Goal: Information Seeking & Learning: Learn about a topic

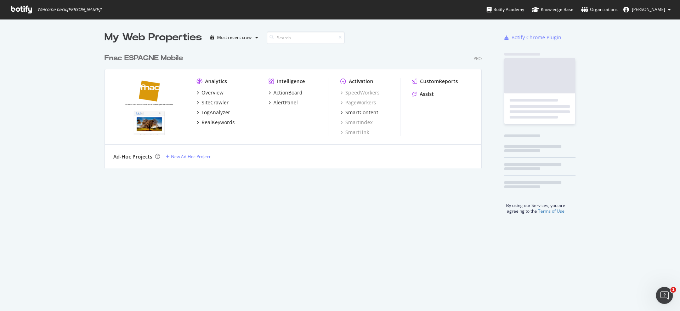
scroll to position [117, 376]
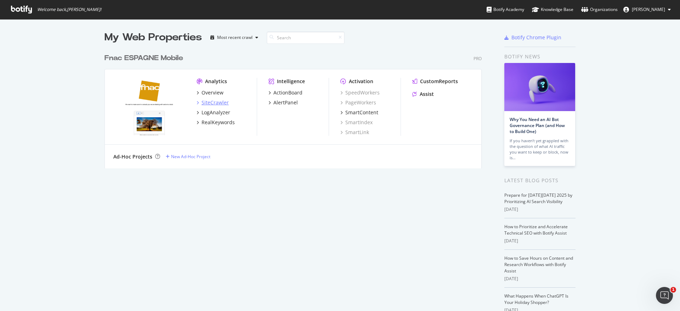
click at [218, 101] on div "SiteCrawler" at bounding box center [215, 102] width 27 height 7
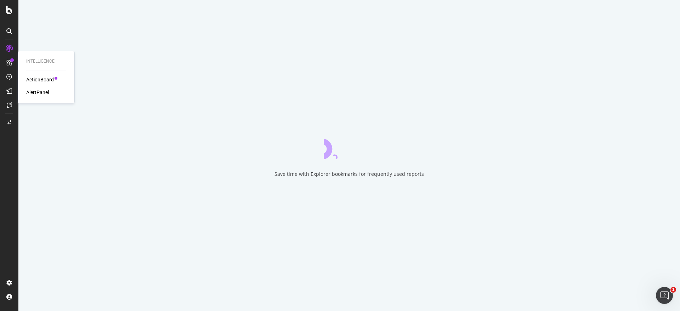
click at [50, 76] on div "ActionBoard" at bounding box center [40, 79] width 28 height 7
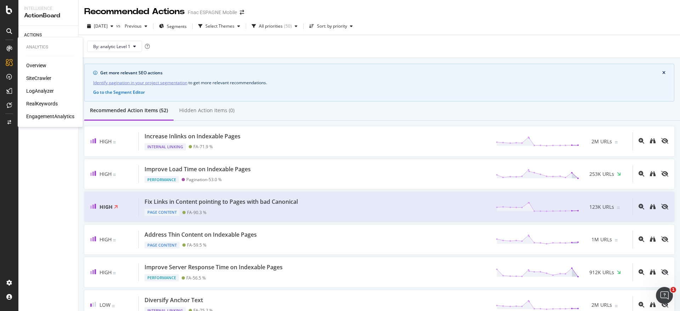
click at [43, 76] on div "SiteCrawler" at bounding box center [38, 78] width 25 height 7
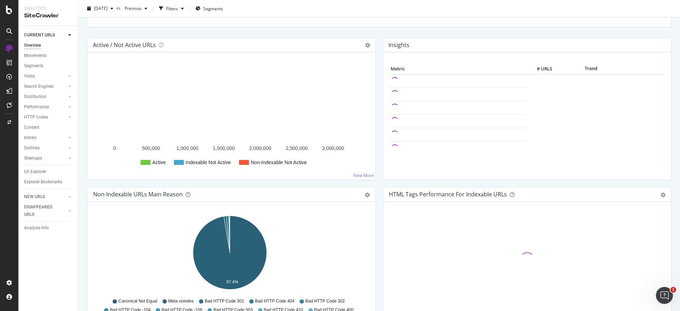
scroll to position [133, 0]
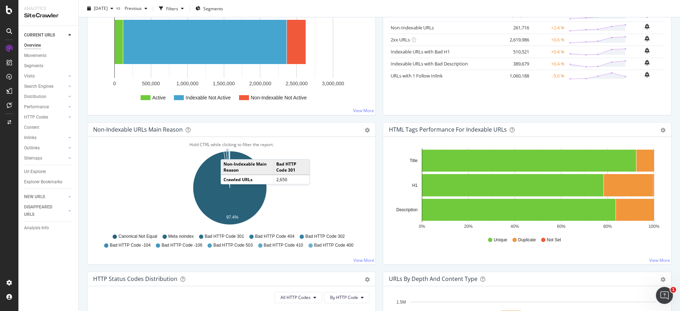
click at [228, 152] on icon "A chart." at bounding box center [228, 169] width 4 height 37
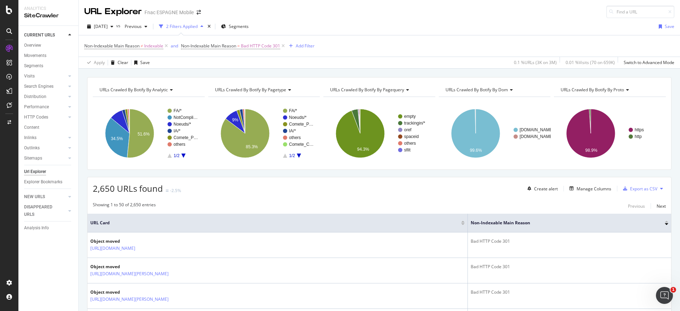
click at [182, 120] on rect "A chart." at bounding box center [184, 133] width 32 height 49
click at [182, 123] on text "Noeuds/*" at bounding box center [183, 124] width 18 height 5
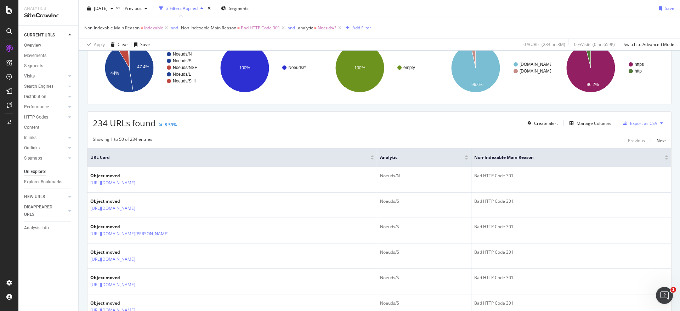
scroll to position [0, 0]
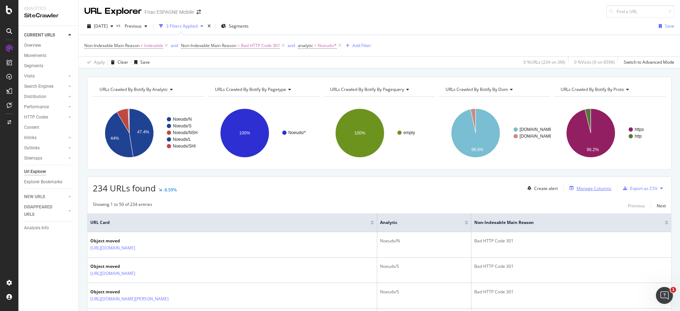
click at [590, 188] on div "Manage Columns" at bounding box center [594, 189] width 35 height 6
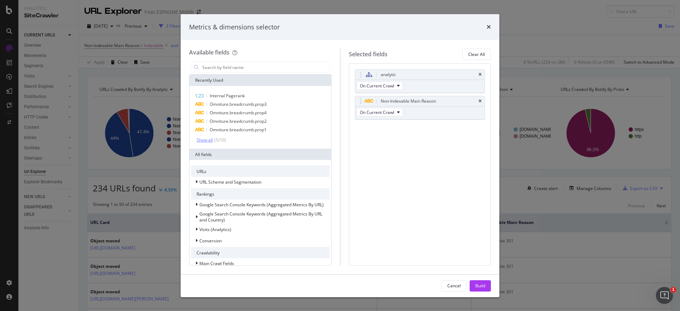
click at [201, 140] on div "Show all" at bounding box center [205, 140] width 16 height 5
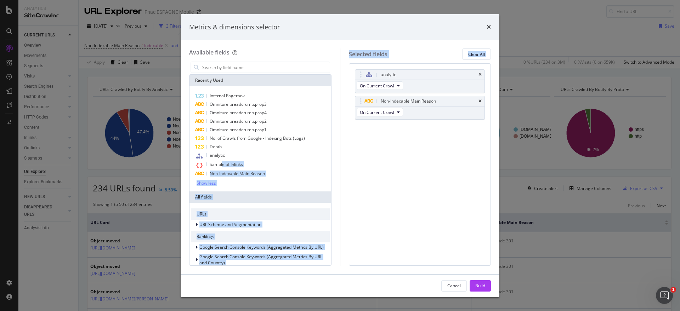
drag, startPoint x: 223, startPoint y: 165, endPoint x: 386, endPoint y: 150, distance: 164.3
click at [386, 150] on div "Available fields Recently Used Internal Pagerank Omniture.breadcrumb.prop3 Omni…" at bounding box center [340, 157] width 302 height 217
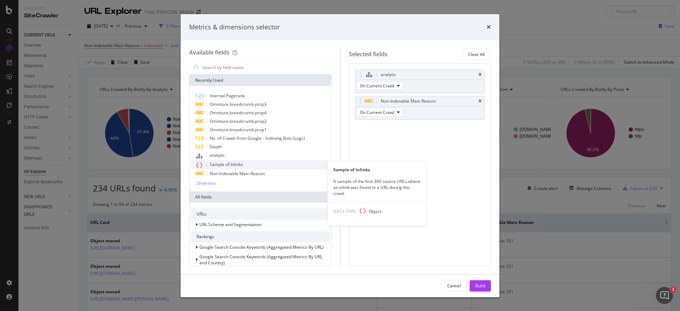
click at [206, 162] on div "Sample of Inlinks" at bounding box center [260, 164] width 139 height 9
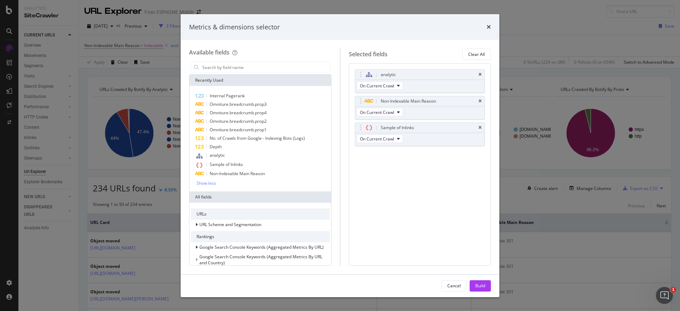
drag, startPoint x: 482, startPoint y: 284, endPoint x: 572, endPoint y: 310, distance: 93.9
click at [481, 284] on div "Build" at bounding box center [480, 286] width 10 height 6
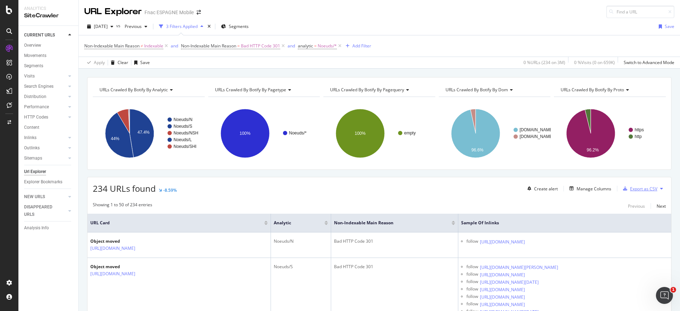
click at [637, 189] on div "Export as CSV" at bounding box center [643, 189] width 27 height 6
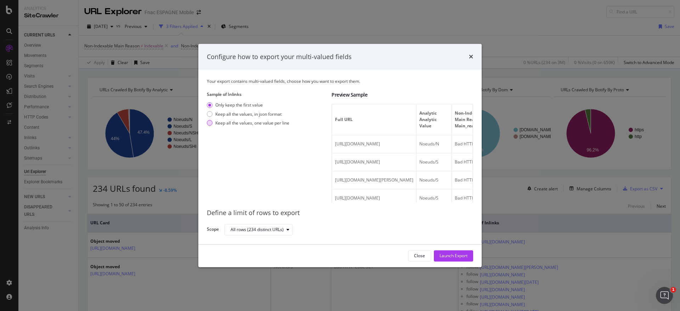
click at [265, 124] on div "Keep all the values, one value per line" at bounding box center [252, 123] width 74 height 6
click at [460, 252] on div "Launch Export" at bounding box center [453, 256] width 28 height 11
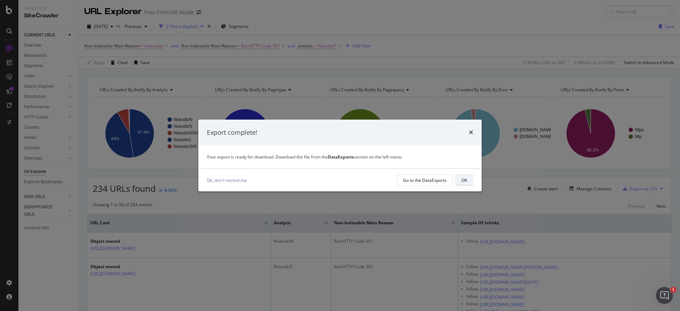
click at [466, 182] on div "OK" at bounding box center [464, 180] width 6 height 6
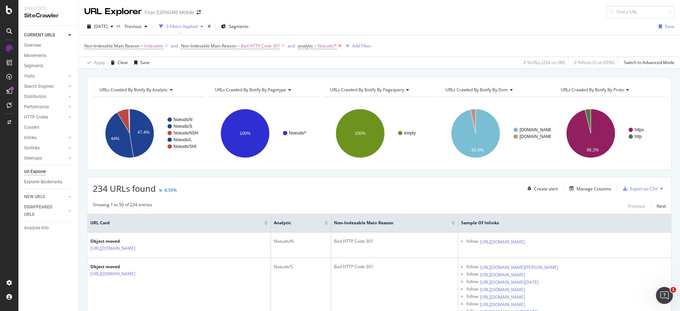
click at [341, 47] on icon at bounding box center [340, 45] width 6 height 7
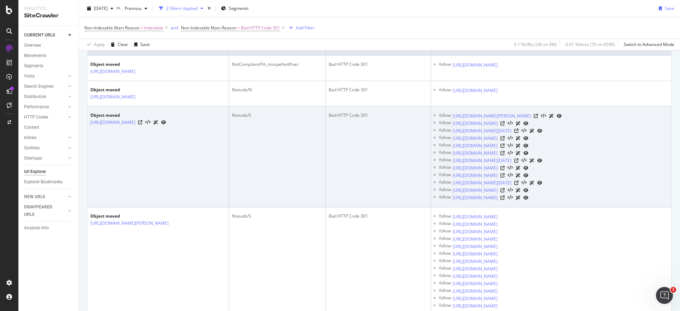
scroll to position [44, 0]
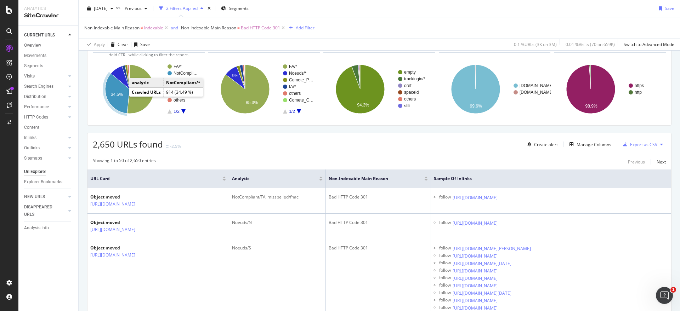
click at [119, 98] on icon "A chart." at bounding box center [117, 94] width 24 height 40
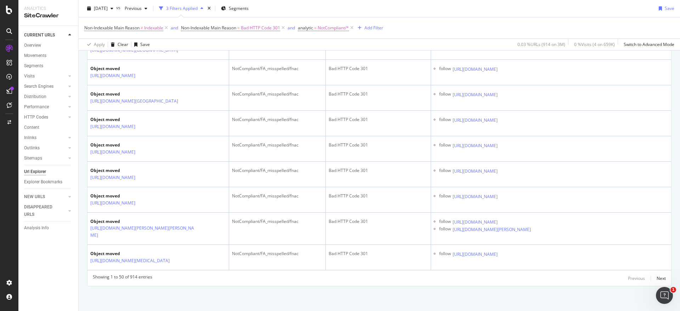
scroll to position [1821, 0]
click at [657, 278] on div "Next" at bounding box center [661, 279] width 9 height 6
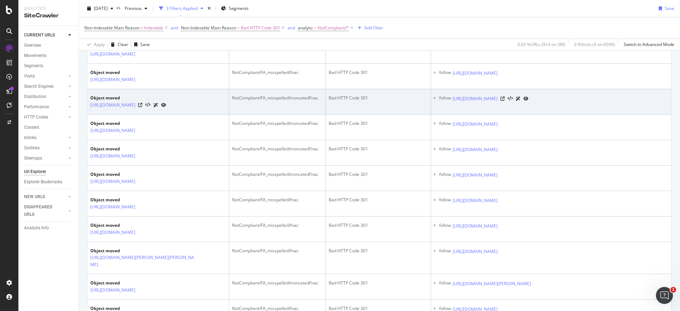
scroll to position [487, 0]
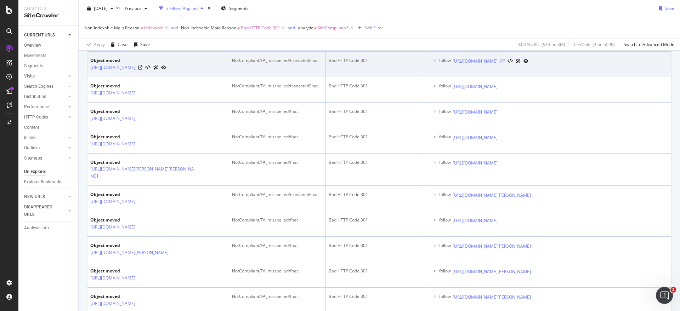
click at [505, 63] on icon at bounding box center [502, 61] width 4 height 4
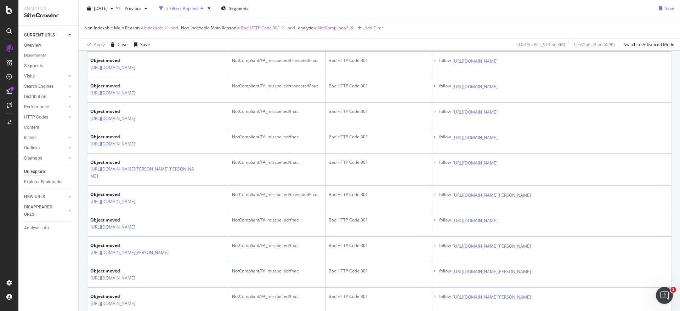
click at [353, 27] on icon at bounding box center [352, 27] width 6 height 7
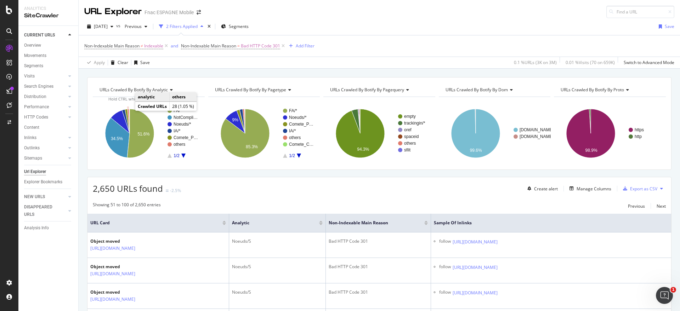
click at [129, 110] on icon "A chart." at bounding box center [128, 121] width 2 height 24
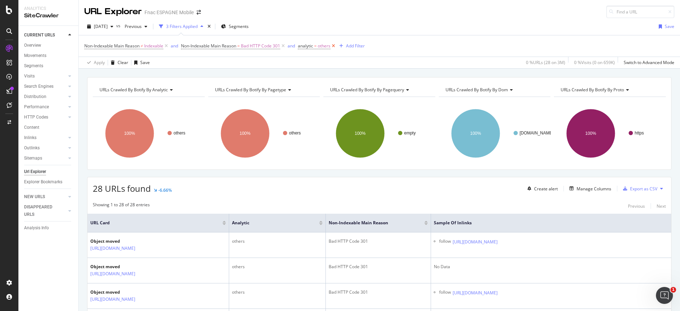
click at [334, 44] on icon at bounding box center [333, 45] width 6 height 7
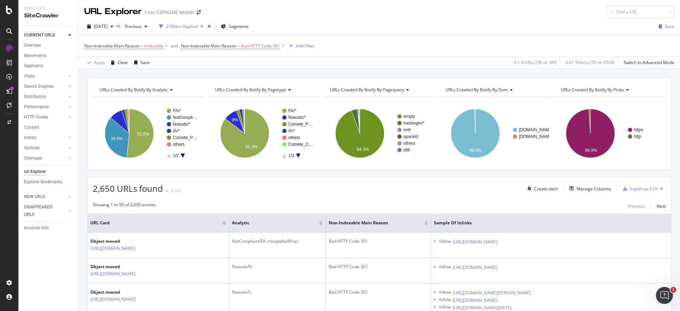
click at [183, 157] on icon "A chart." at bounding box center [183, 156] width 4 height 4
click at [183, 131] on text "Editeur" at bounding box center [179, 131] width 13 height 5
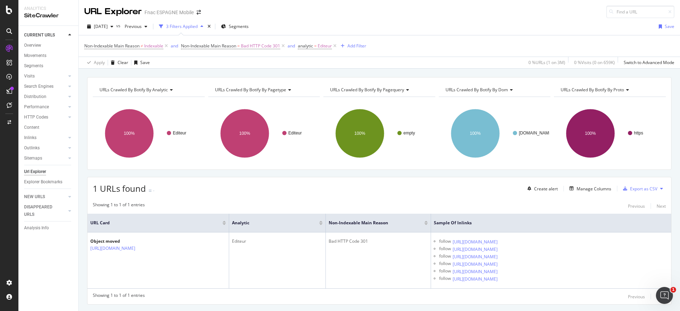
drag, startPoint x: 337, startPoint y: 45, endPoint x: 338, endPoint y: 30, distance: 15.3
click at [337, 45] on icon at bounding box center [335, 45] width 6 height 7
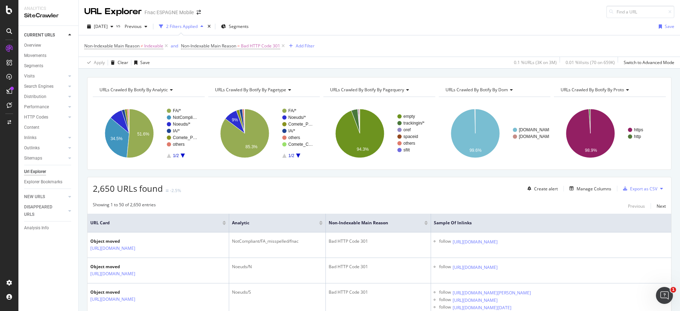
click at [181, 155] on icon "A chart." at bounding box center [183, 156] width 4 height 4
click at [181, 138] on text "Homepage" at bounding box center [183, 137] width 21 height 5
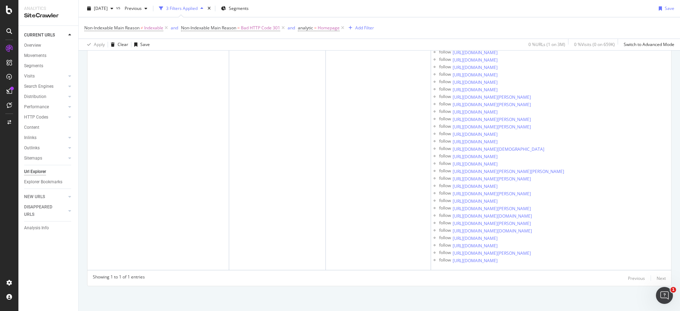
scroll to position [3808, 0]
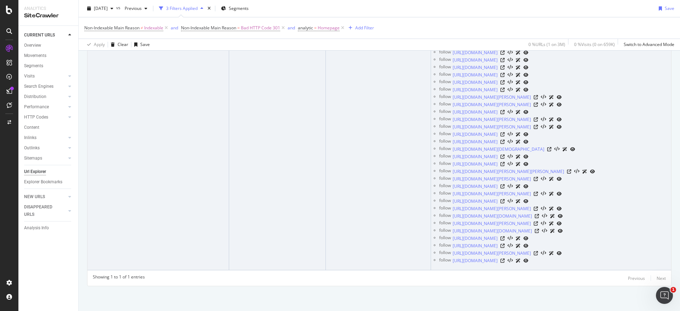
click at [562, 250] on div at bounding box center [548, 253] width 28 height 7
click at [538, 251] on icon at bounding box center [536, 253] width 4 height 4
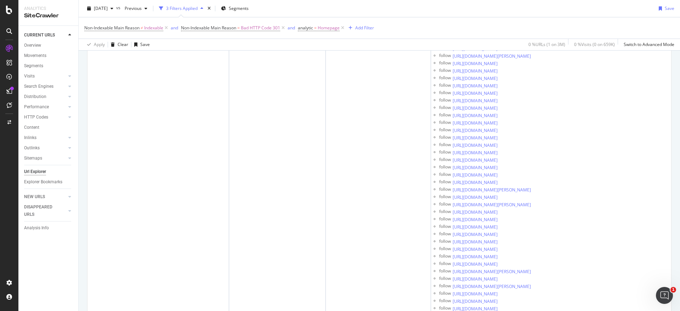
scroll to position [110, 0]
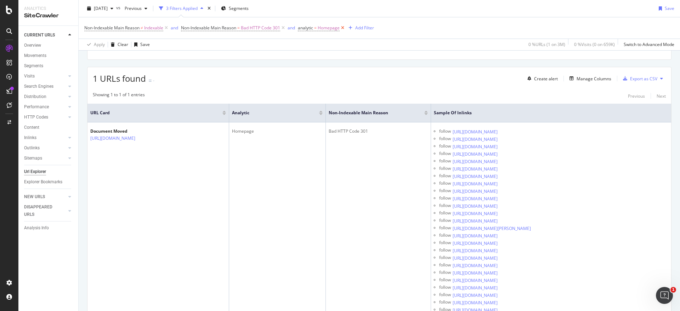
click at [342, 26] on icon at bounding box center [343, 27] width 6 height 7
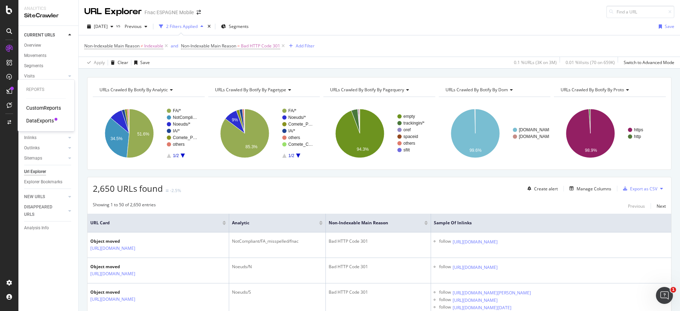
click at [47, 120] on div "DataExports" at bounding box center [40, 120] width 28 height 7
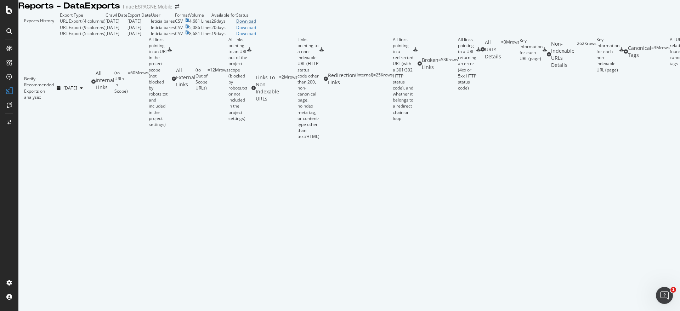
click at [256, 24] on div "Download" at bounding box center [246, 21] width 20 height 6
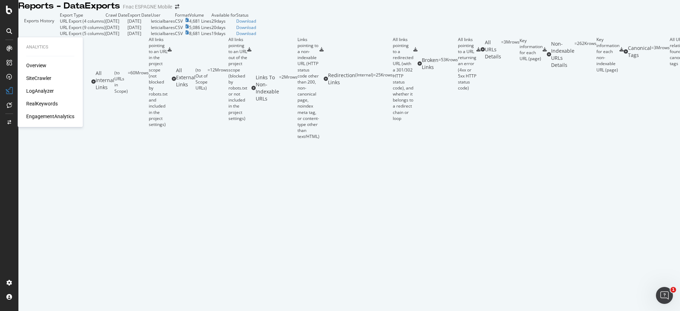
click at [44, 79] on div "SiteCrawler" at bounding box center [38, 78] width 25 height 7
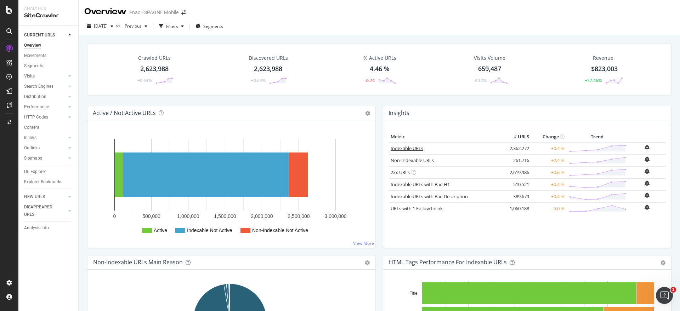
drag, startPoint x: 401, startPoint y: 147, endPoint x: 675, endPoint y: 196, distance: 278.2
click at [401, 147] on link "Indexable URLs" at bounding box center [407, 148] width 33 height 6
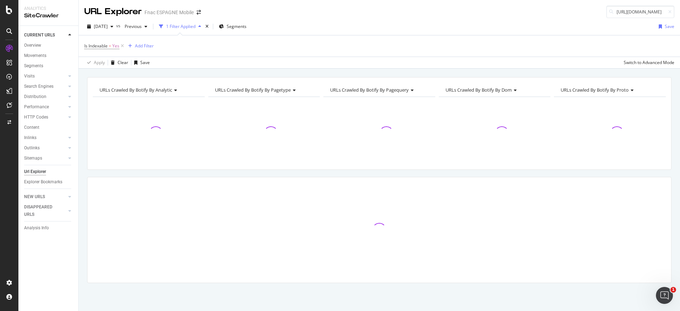
scroll to position [0, 34]
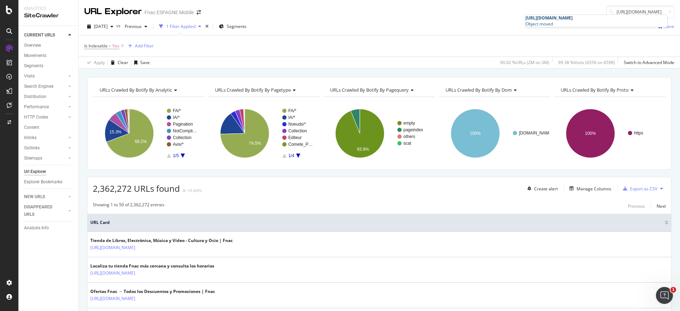
type input "[URL][DOMAIN_NAME]"
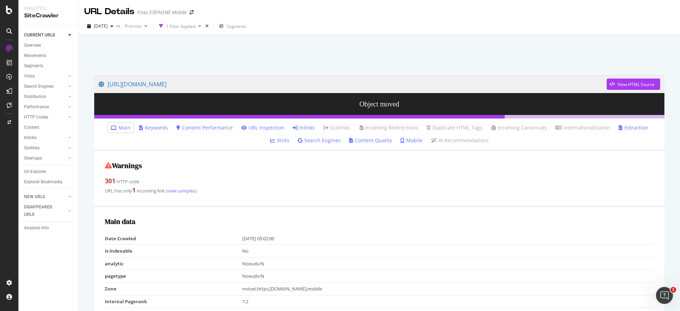
click at [293, 129] on link "Inlinks" at bounding box center [304, 127] width 22 height 7
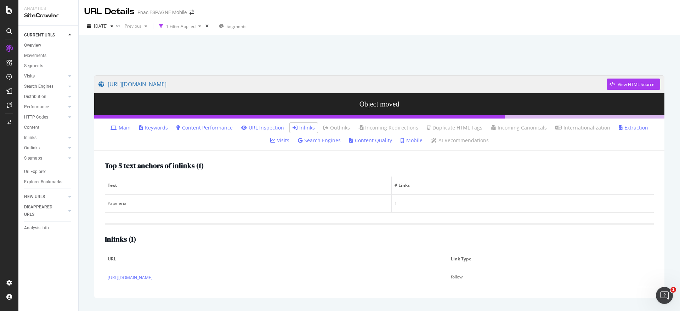
scroll to position [19, 0]
